Goal: Navigation & Orientation: Understand site structure

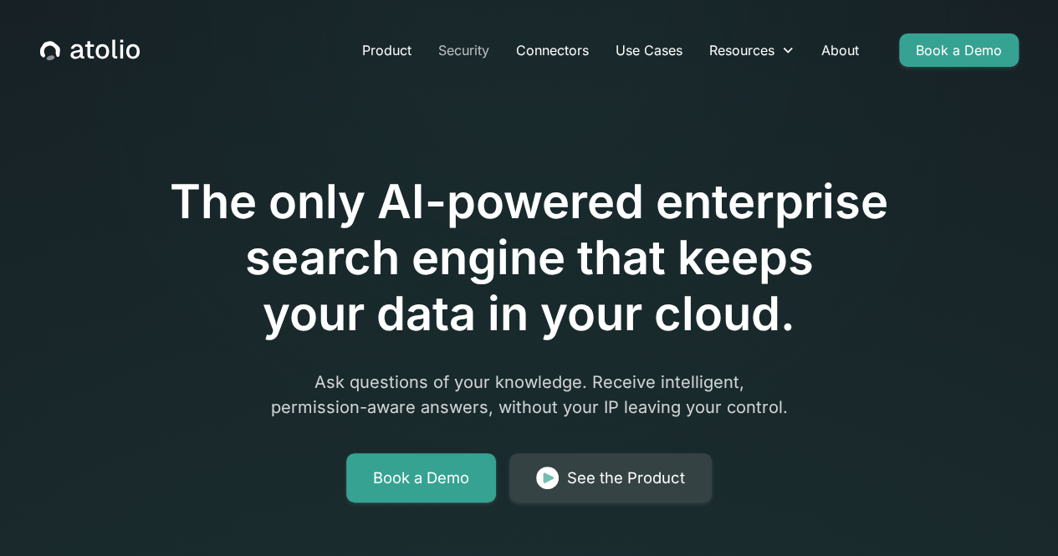
click at [451, 54] on link "Security" at bounding box center [464, 49] width 78 height 33
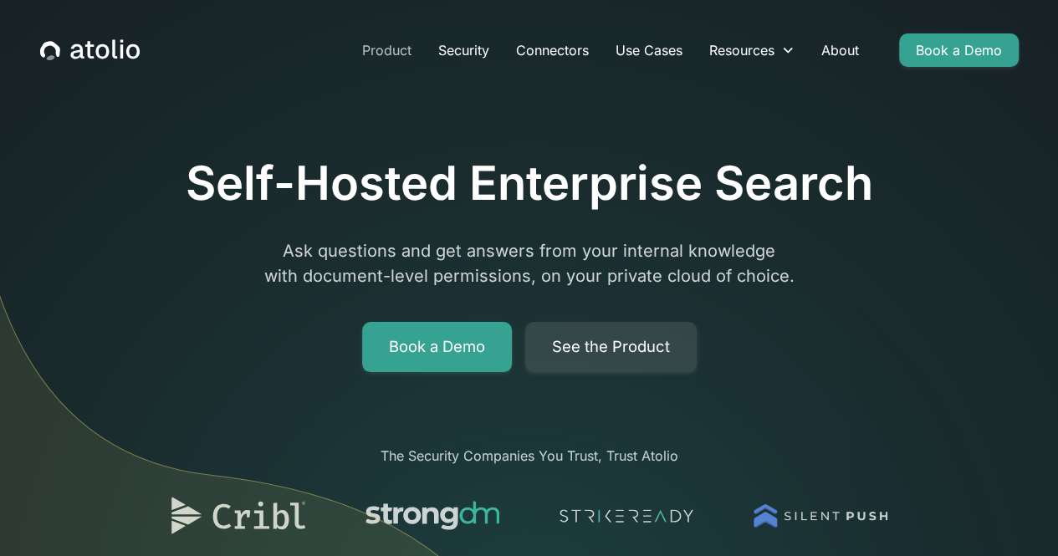
click at [375, 53] on link "Product" at bounding box center [387, 49] width 76 height 33
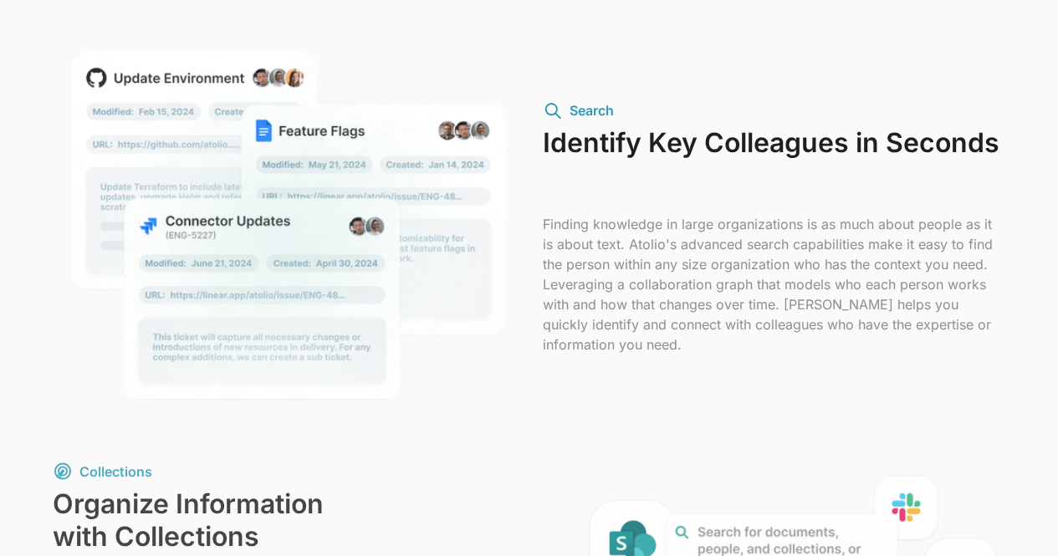
scroll to position [1434, 0]
